Goal: Task Accomplishment & Management: Manage account settings

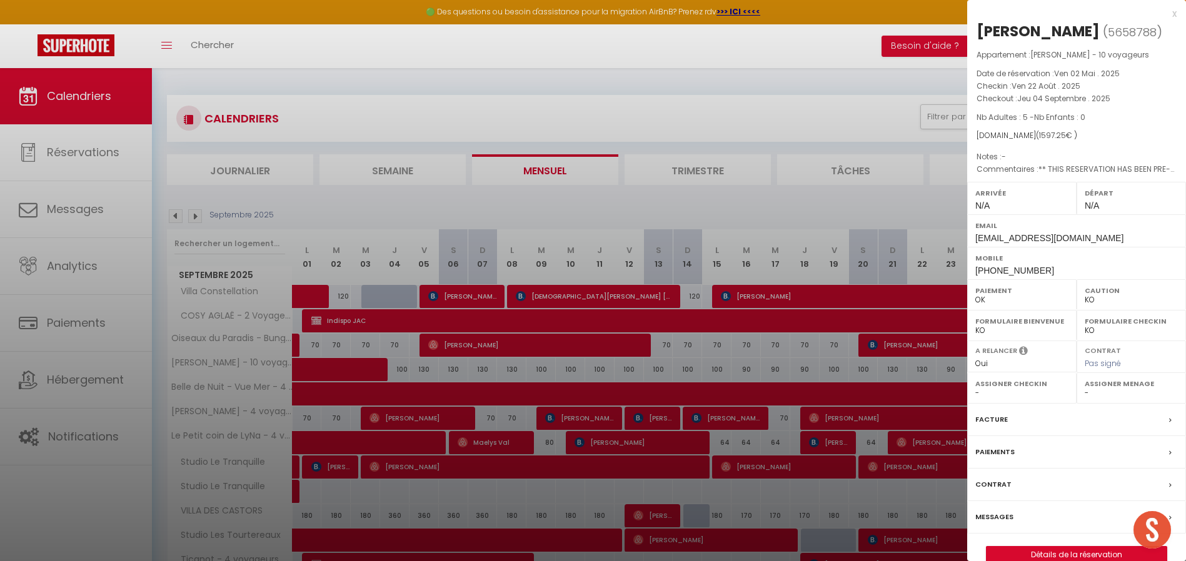
select select "KO"
select select "0"
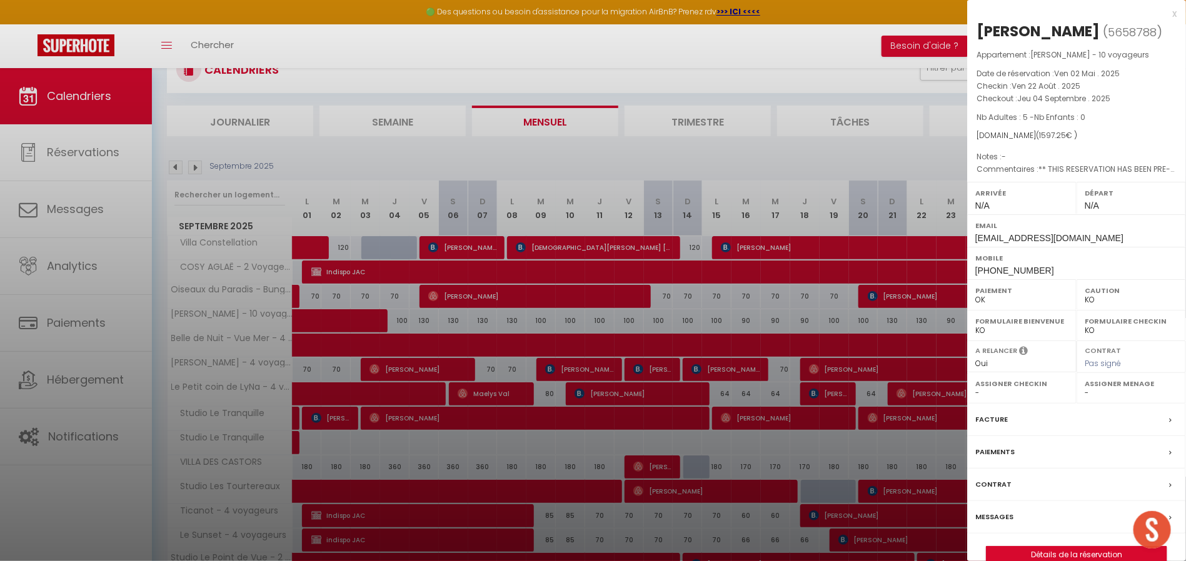
scroll to position [49, 0]
click at [718, 148] on div at bounding box center [593, 280] width 1186 height 561
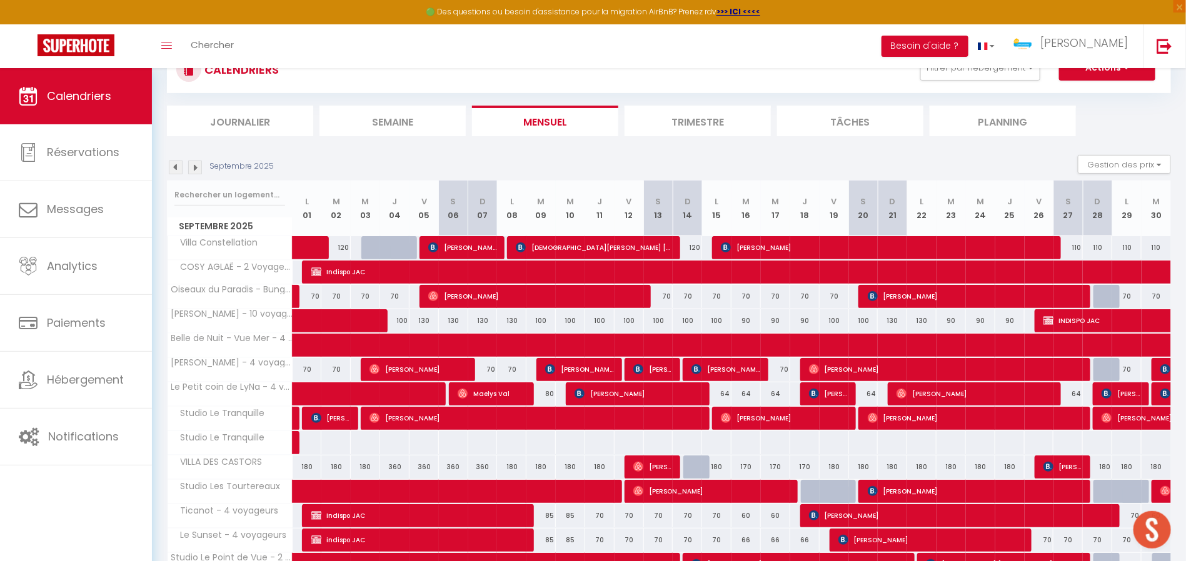
click at [189, 162] on img at bounding box center [195, 168] width 14 height 14
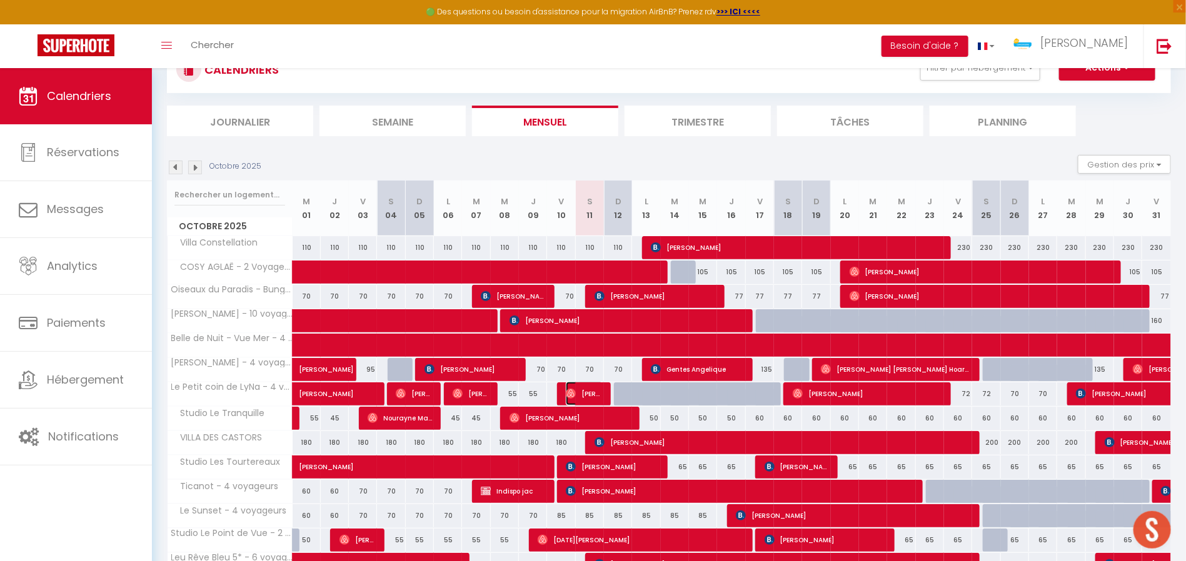
click at [579, 382] on span "[PERSON_NAME]" at bounding box center [585, 394] width 38 height 24
select select "OK"
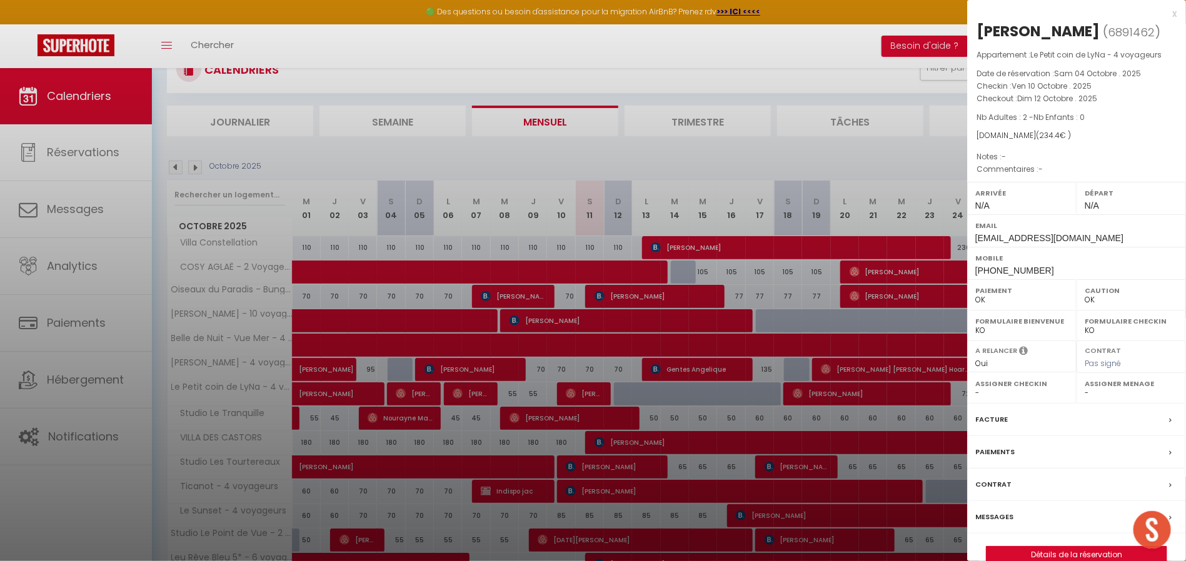
click at [854, 156] on div at bounding box center [593, 280] width 1186 height 561
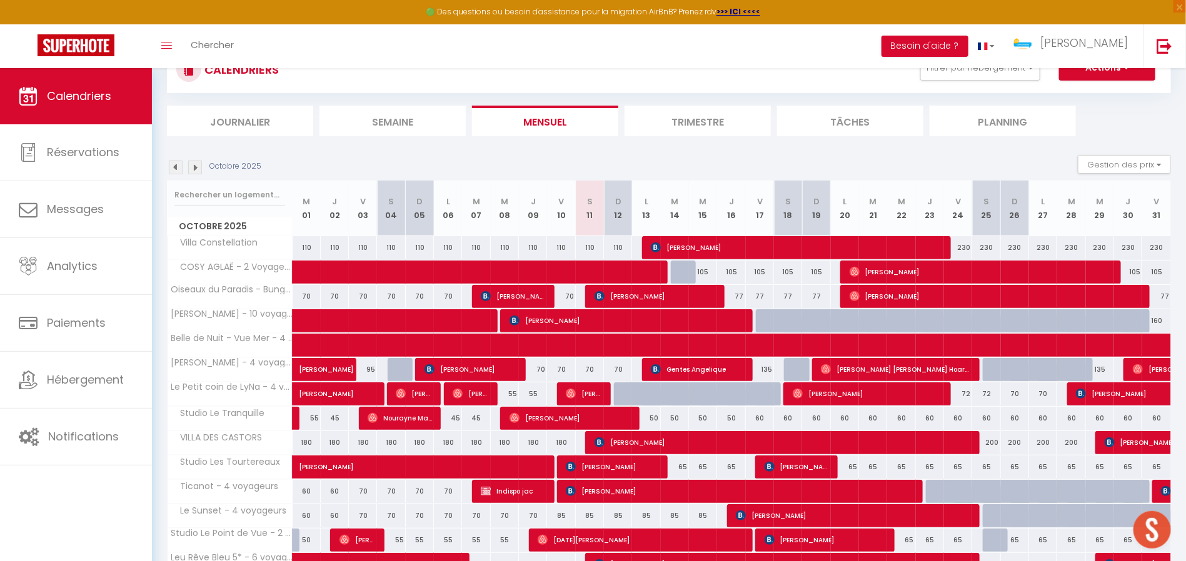
click at [703, 391] on div at bounding box center [713, 401] width 28 height 24
type input "80"
type input "Mer 15 Octobre 2025"
type input "Jeu 16 Octobre 2025"
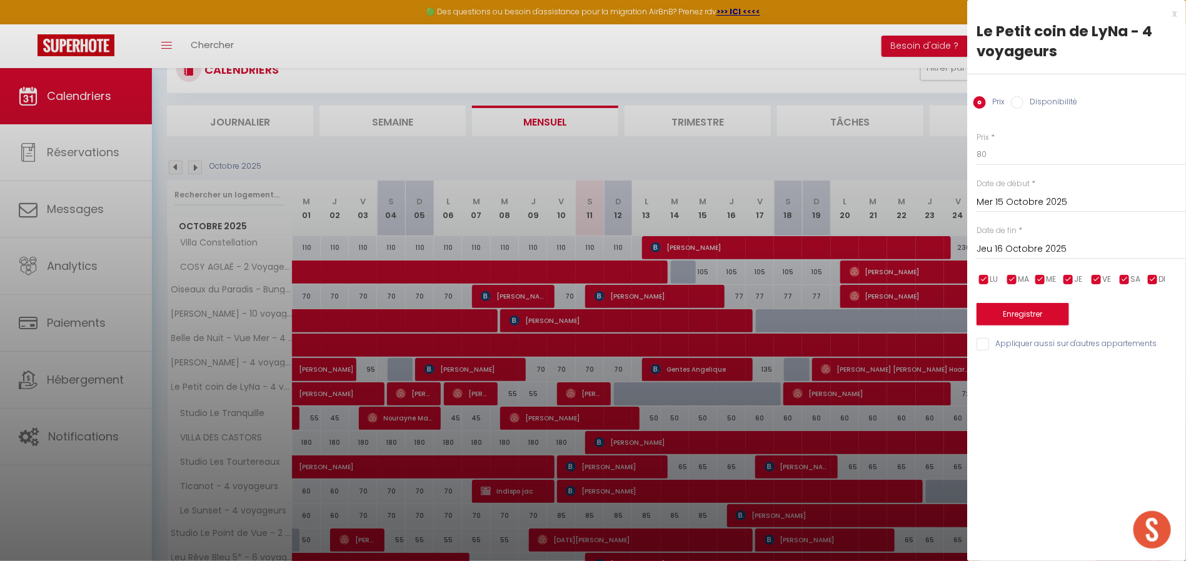
click at [727, 154] on div at bounding box center [593, 280] width 1186 height 561
